Goal: Information Seeking & Learning: Learn about a topic

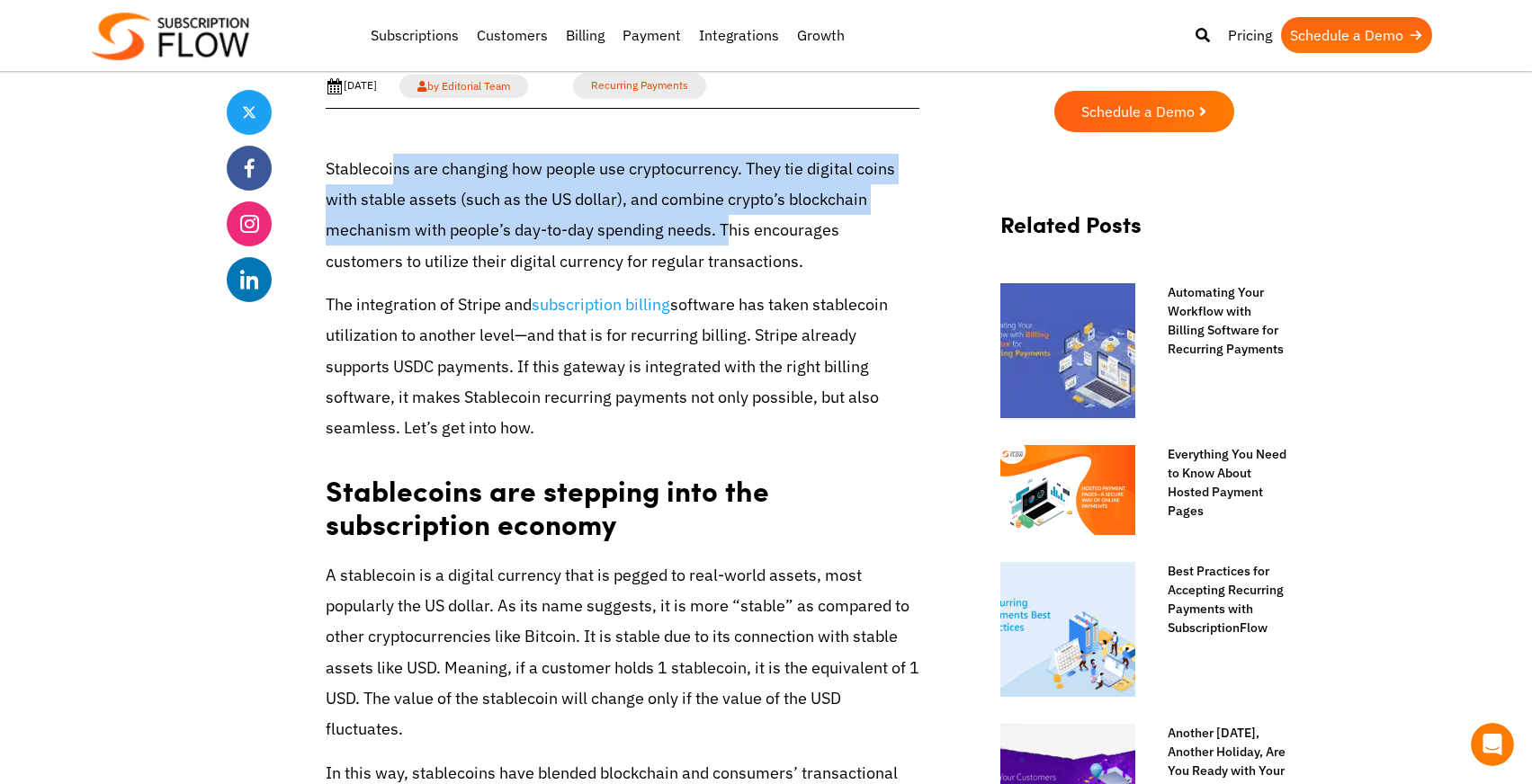
drag, startPoint x: 397, startPoint y: 175, endPoint x: 724, endPoint y: 245, distance: 334.4
click at [722, 243] on p "Stablecoins are changing how people use cryptocurrency. They tie digital coins …" at bounding box center [623, 216] width 594 height 123
click at [724, 245] on p "Stablecoins are changing how people use cryptocurrency. They tie digital coins …" at bounding box center [623, 216] width 594 height 123
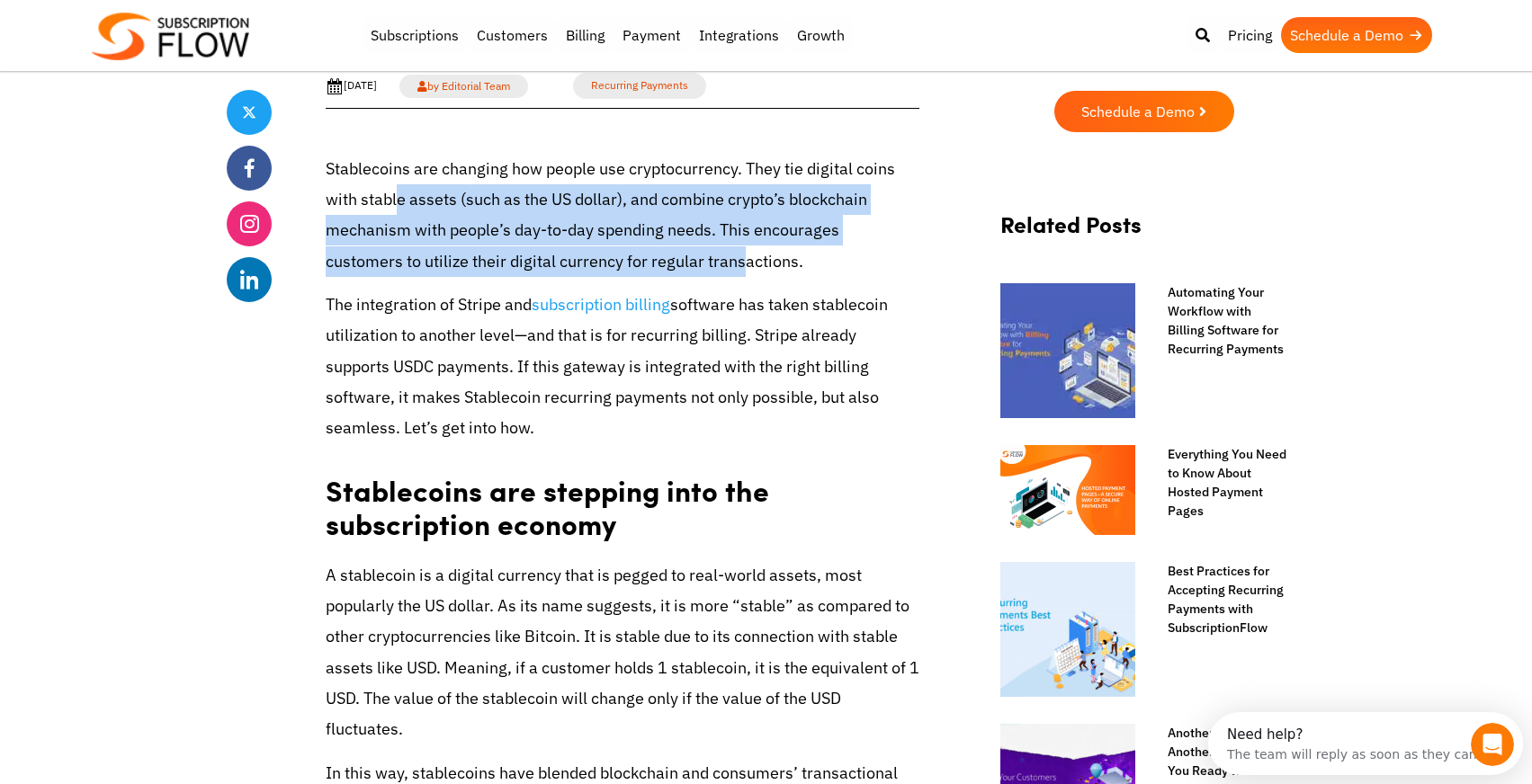
drag, startPoint x: 391, startPoint y: 193, endPoint x: 659, endPoint y: 259, distance: 276.0
click at [658, 259] on p "Stablecoins are changing how people use cryptocurrency. They tie digital coins …" at bounding box center [623, 216] width 594 height 123
click at [659, 259] on p "Stablecoins are changing how people use cryptocurrency. They tie digital coins …" at bounding box center [623, 216] width 594 height 123
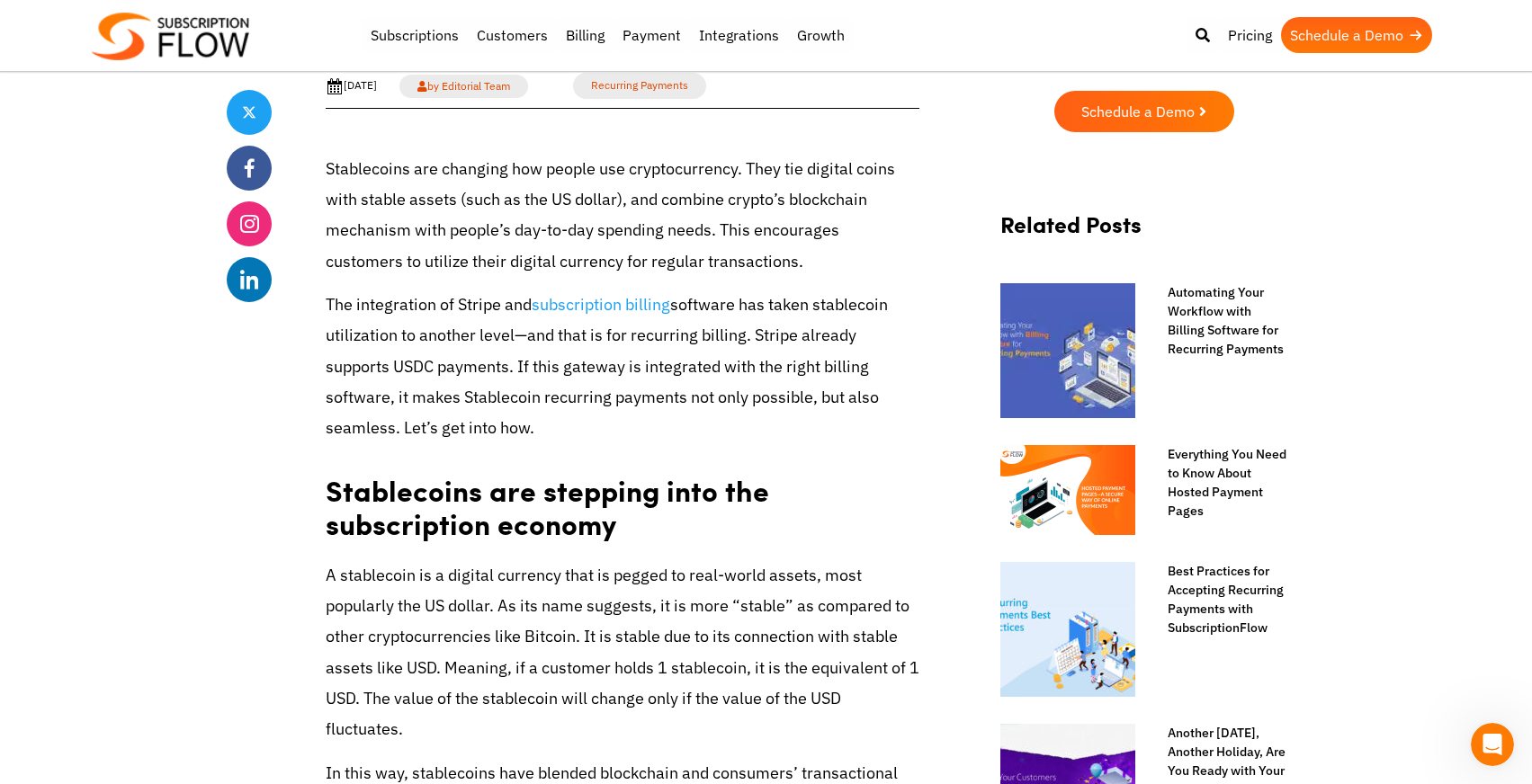
drag, startPoint x: 543, startPoint y: 242, endPoint x: 750, endPoint y: 262, distance: 208.0
click at [750, 262] on p "Stablecoins are changing how people use cryptocurrency. They tie digital coins …" at bounding box center [623, 216] width 594 height 123
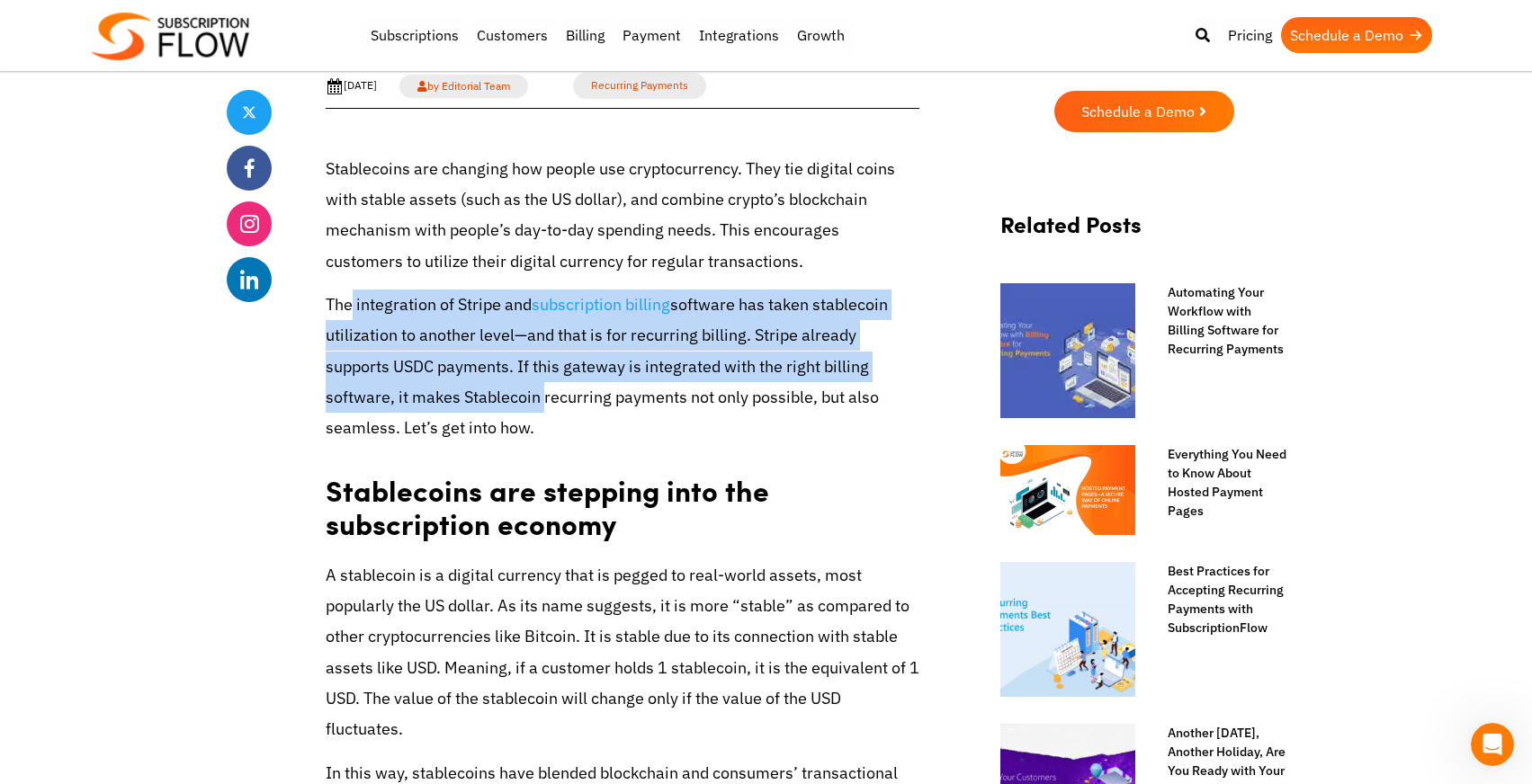
drag, startPoint x: 355, startPoint y: 308, endPoint x: 451, endPoint y: 403, distance: 135.1
click at [451, 403] on p "The integration of Stripe and subscription billing software has taken stablecoi…" at bounding box center [623, 366] width 594 height 154
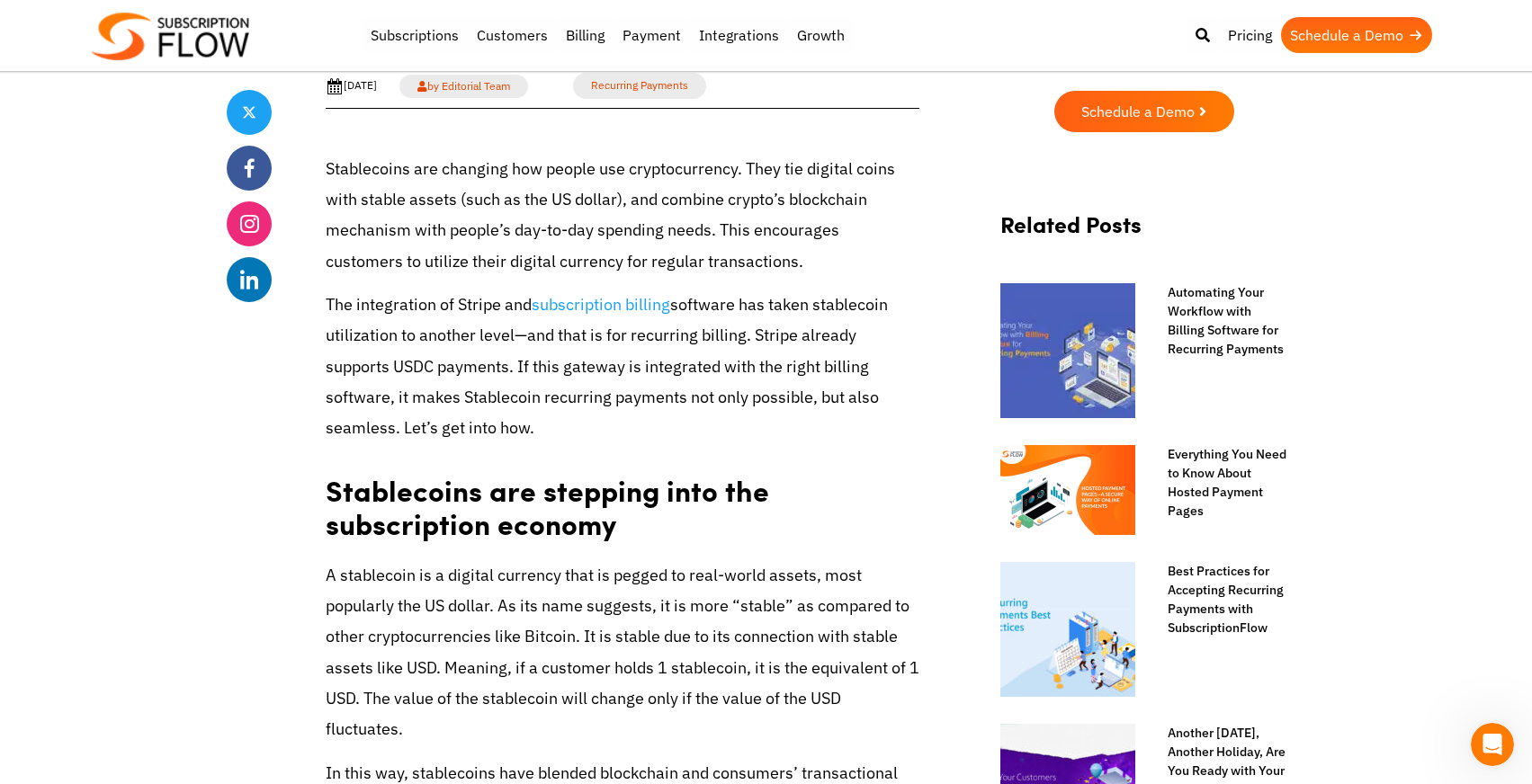
drag, startPoint x: 451, startPoint y: 403, endPoint x: 445, endPoint y: 413, distance: 11.7
click at [451, 403] on p "The integration of Stripe and subscription billing software has taken stablecoi…" at bounding box center [623, 366] width 594 height 154
drag, startPoint x: 428, startPoint y: 344, endPoint x: 530, endPoint y: 377, distance: 107.2
click at [530, 377] on p "The integration of Stripe and subscription billing software has taken stablecoi…" at bounding box center [623, 366] width 594 height 154
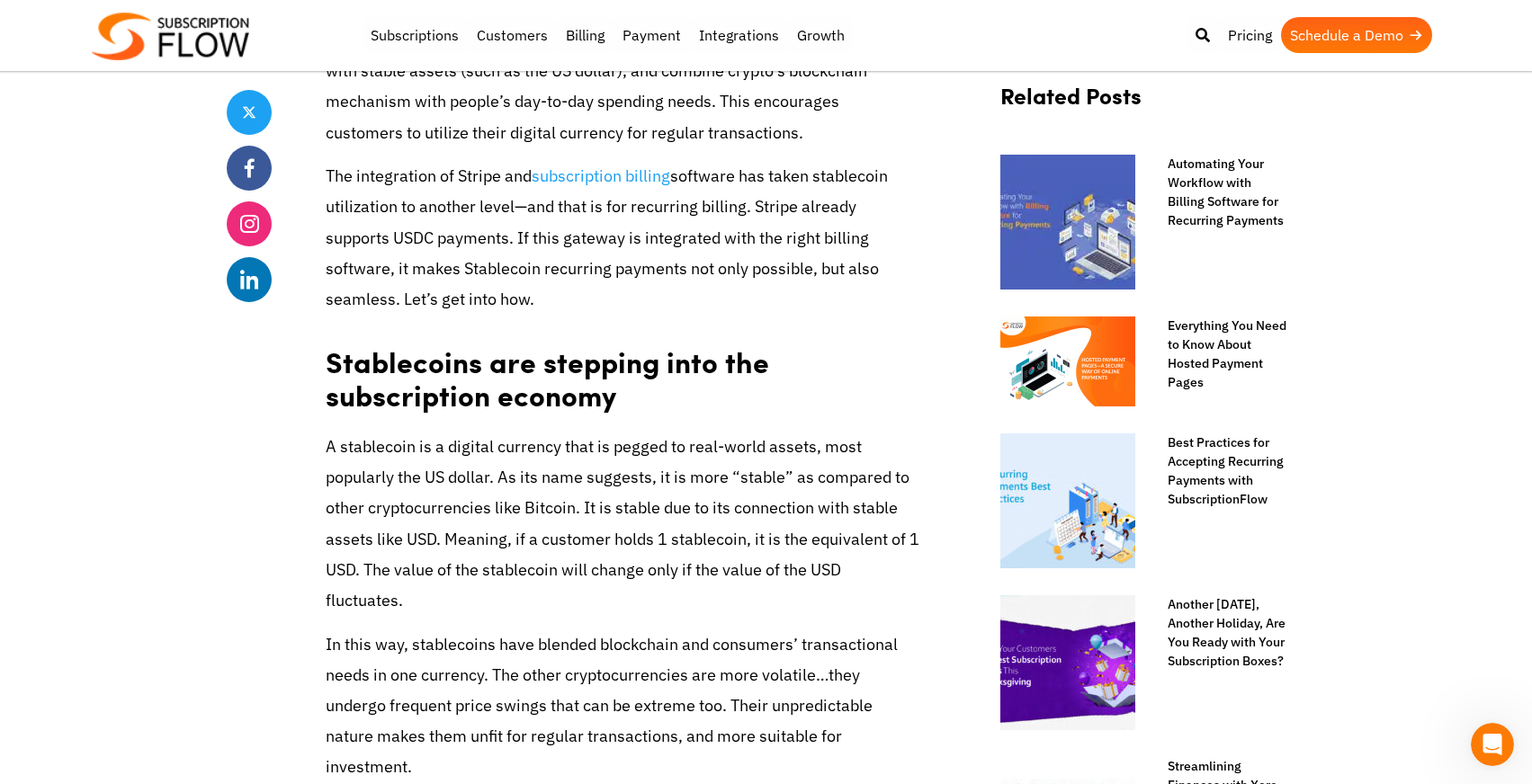
scroll to position [799, 0]
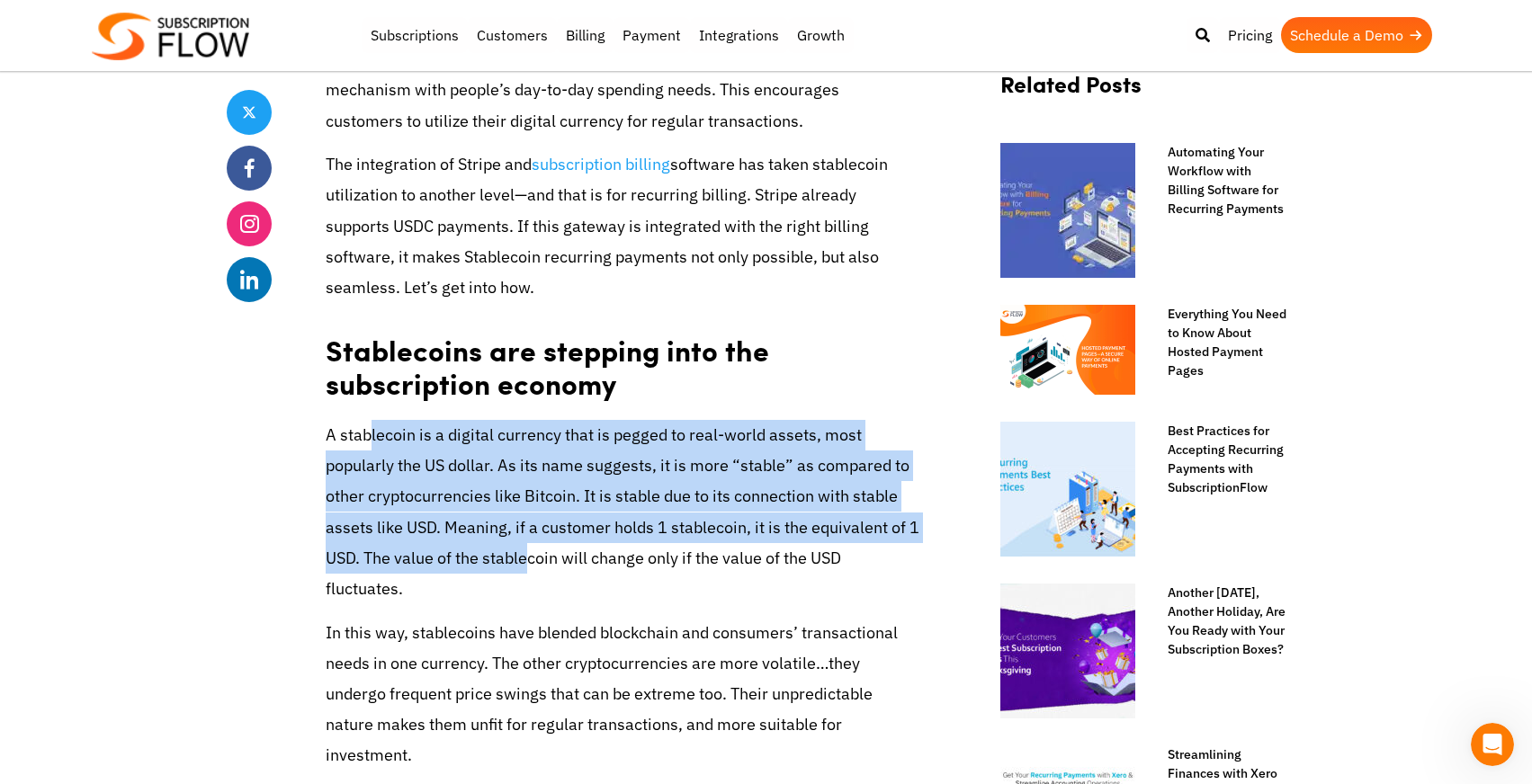
drag, startPoint x: 367, startPoint y: 434, endPoint x: 527, endPoint y: 560, distance: 203.7
click at [527, 560] on p "A stablecoin is a digital currency that is pegged to real-world assets, most po…" at bounding box center [623, 512] width 594 height 185
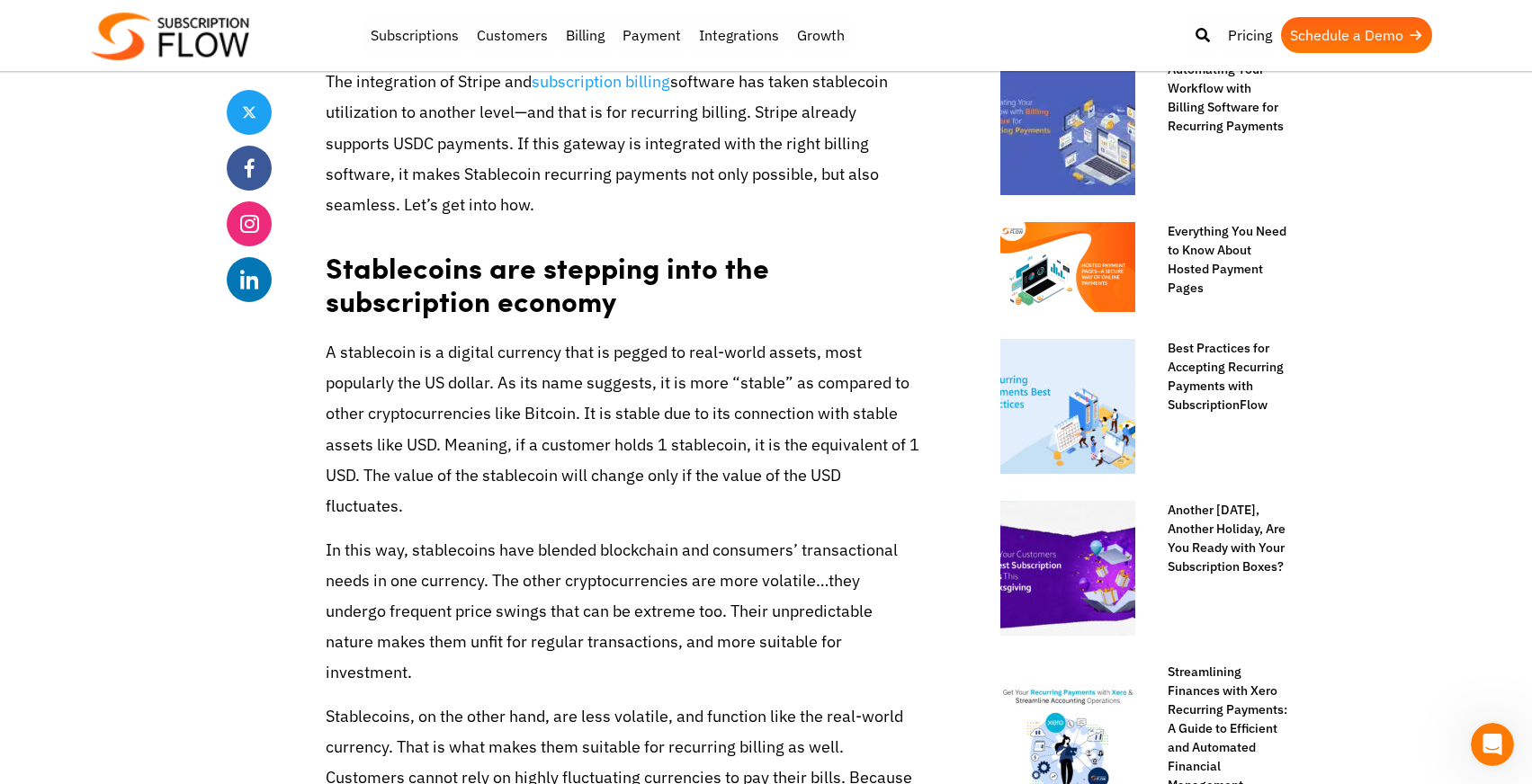
scroll to position [893, 0]
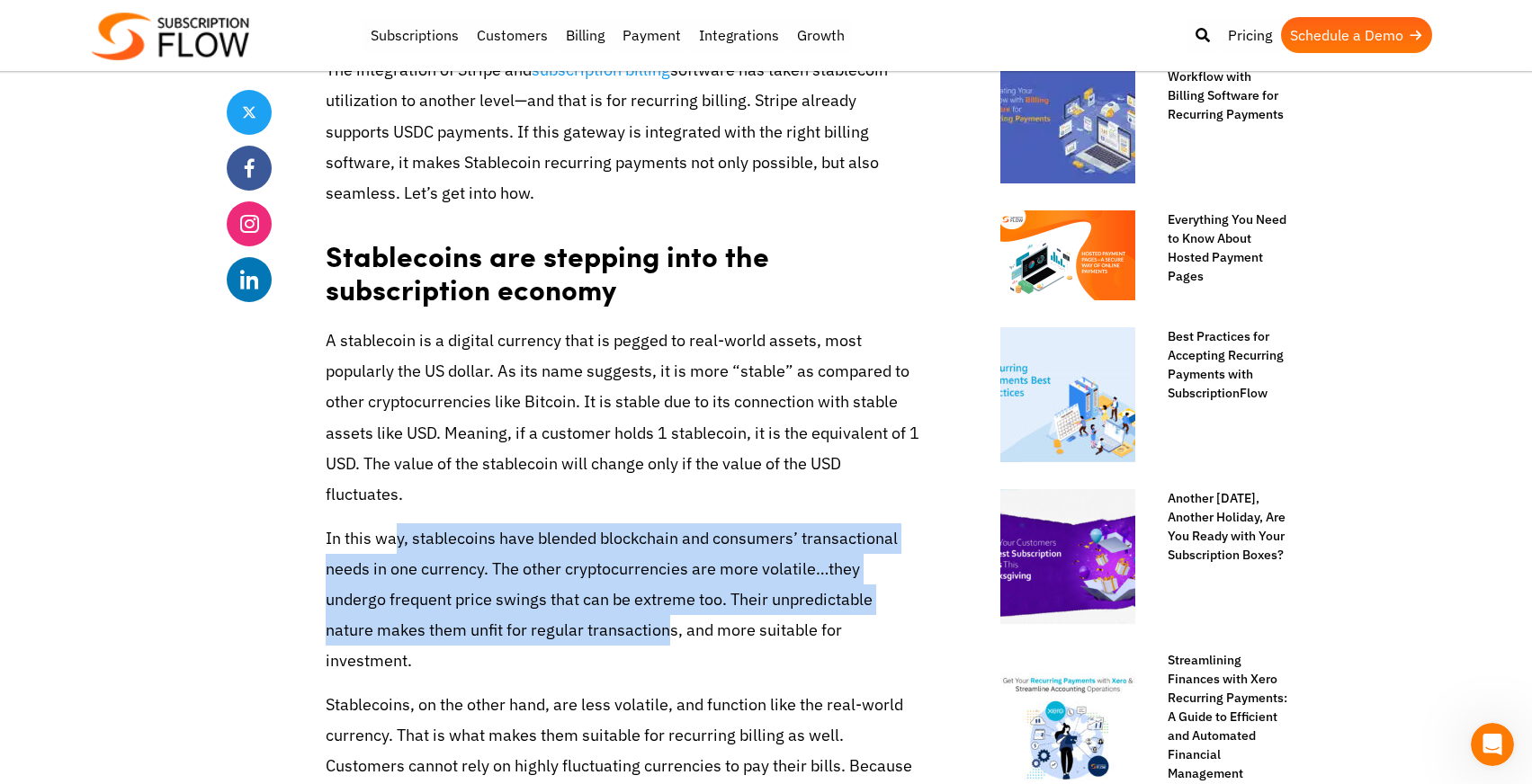
drag, startPoint x: 398, startPoint y: 548, endPoint x: 610, endPoint y: 625, distance: 225.6
click at [610, 625] on p "In this way, stablecoins have blended blockchain and consumers’ transactional n…" at bounding box center [623, 600] width 594 height 154
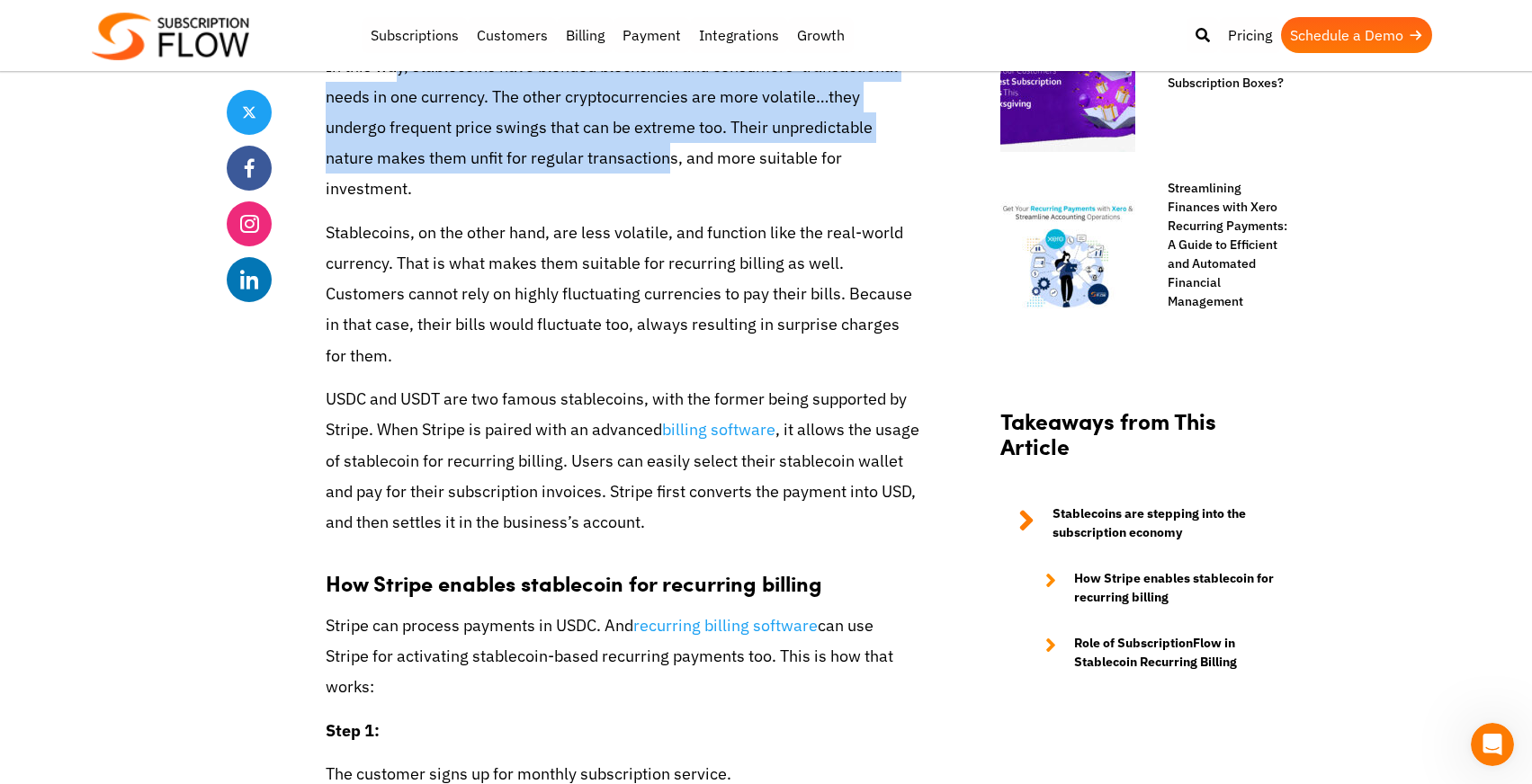
scroll to position [1422, 0]
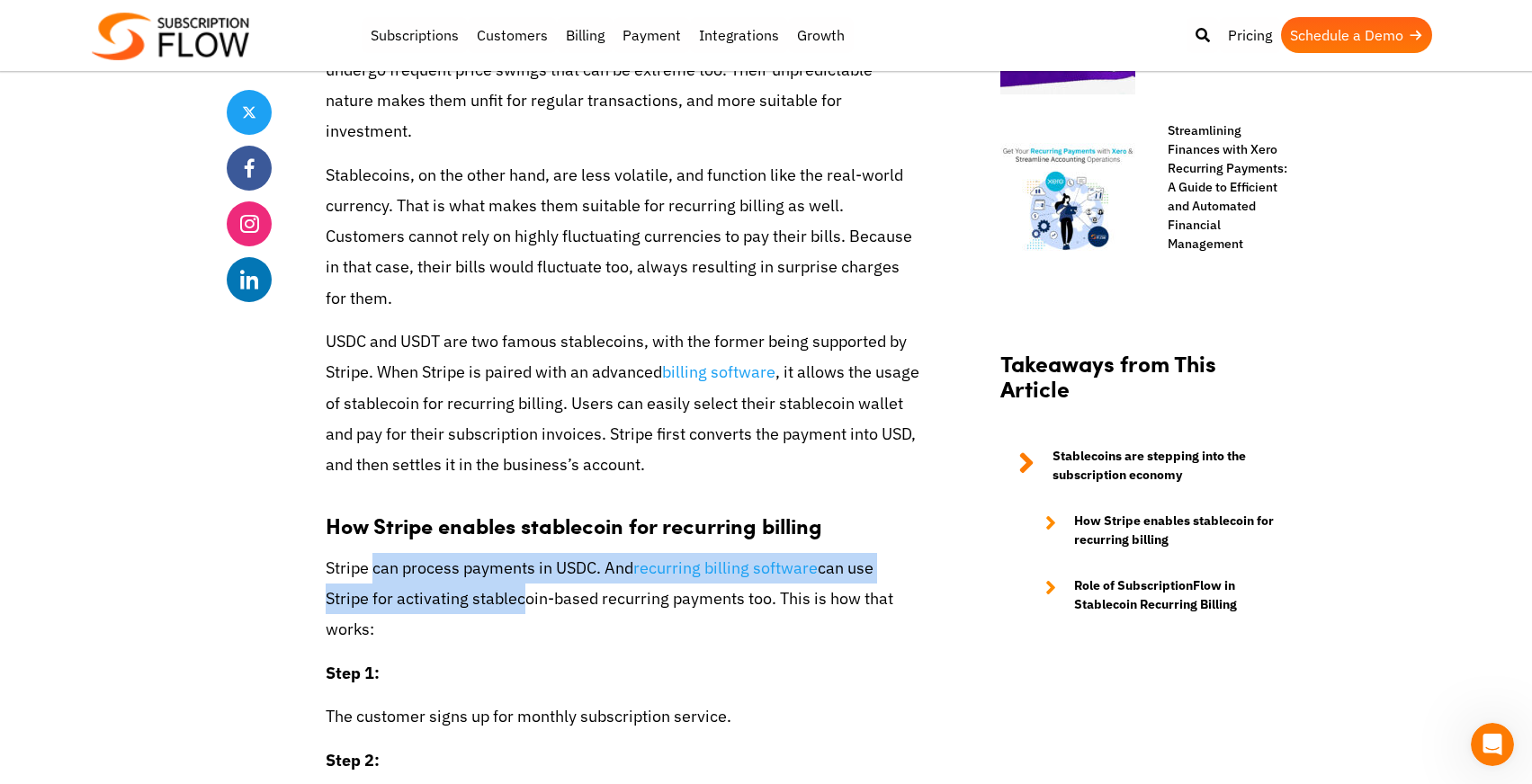
drag, startPoint x: 419, startPoint y: 517, endPoint x: 507, endPoint y: 553, distance: 95.1
click at [507, 553] on p "Stripe can process payments in USDC. And recurring billing software can use Str…" at bounding box center [623, 599] width 594 height 92
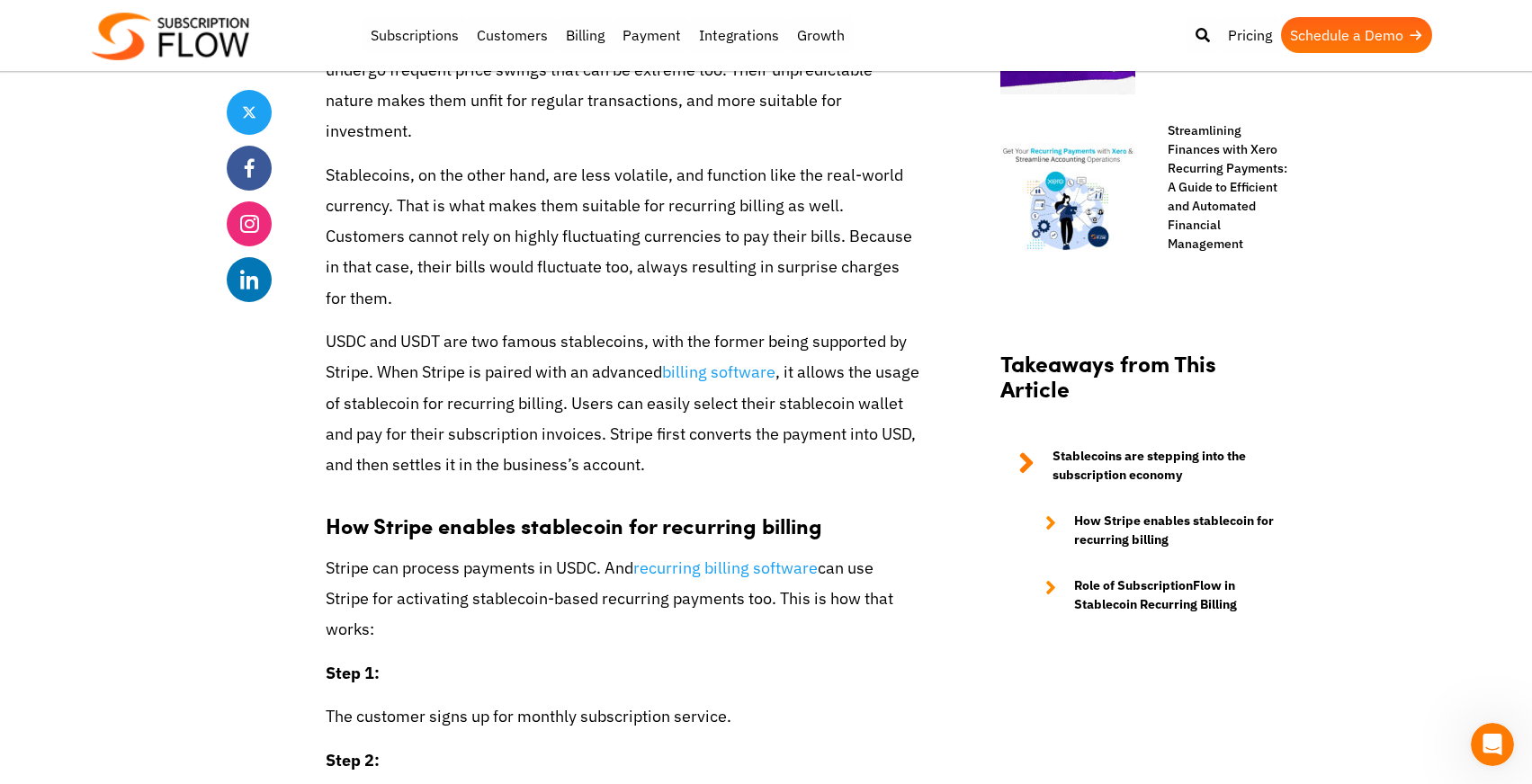
drag, startPoint x: 397, startPoint y: 539, endPoint x: 519, endPoint y: 561, distance: 124.0
click at [519, 561] on p "Stripe can process payments in USDC. And recurring billing software can use Str…" at bounding box center [623, 599] width 594 height 92
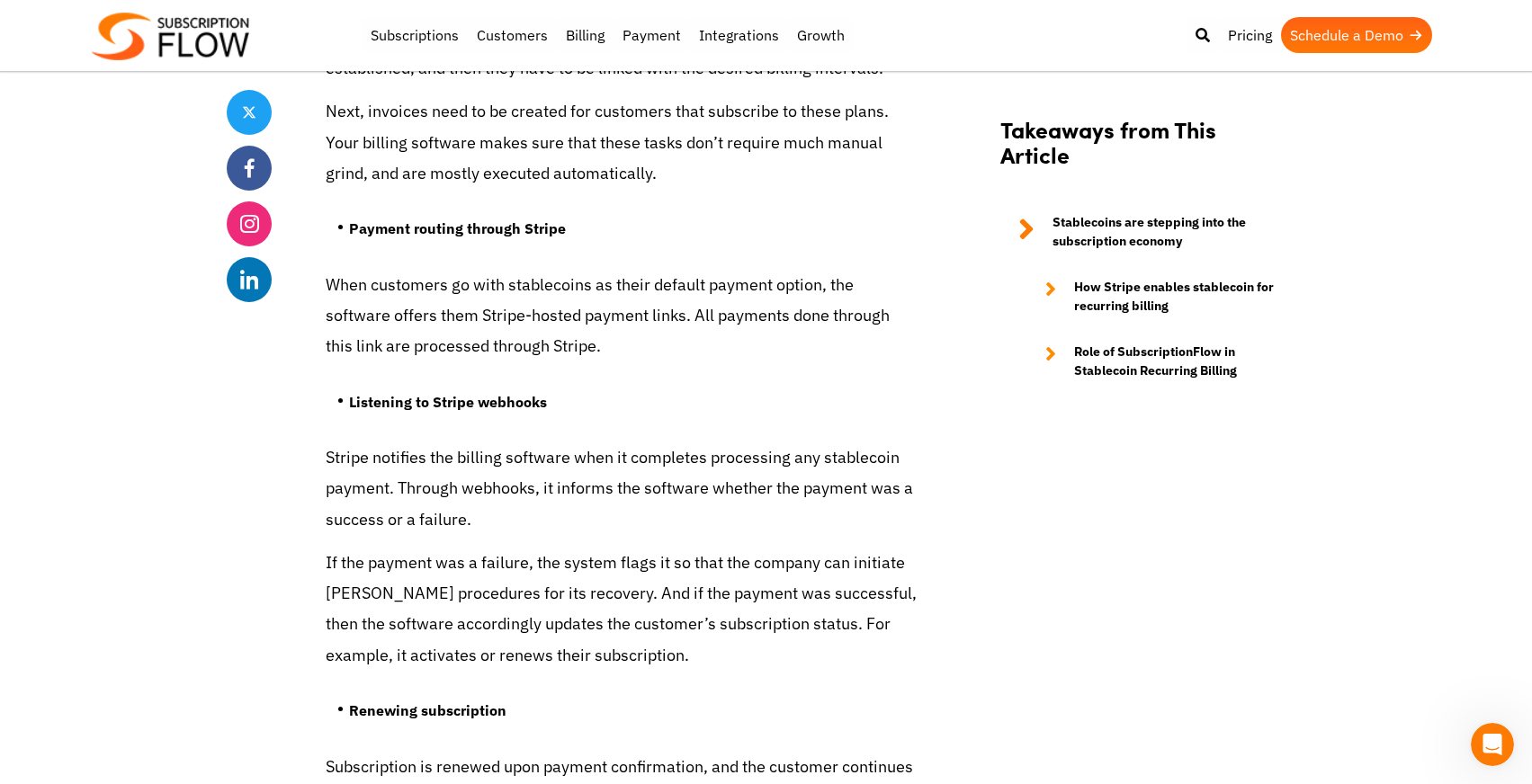
scroll to position [3734, 0]
